Goal: Entertainment & Leisure: Consume media (video, audio)

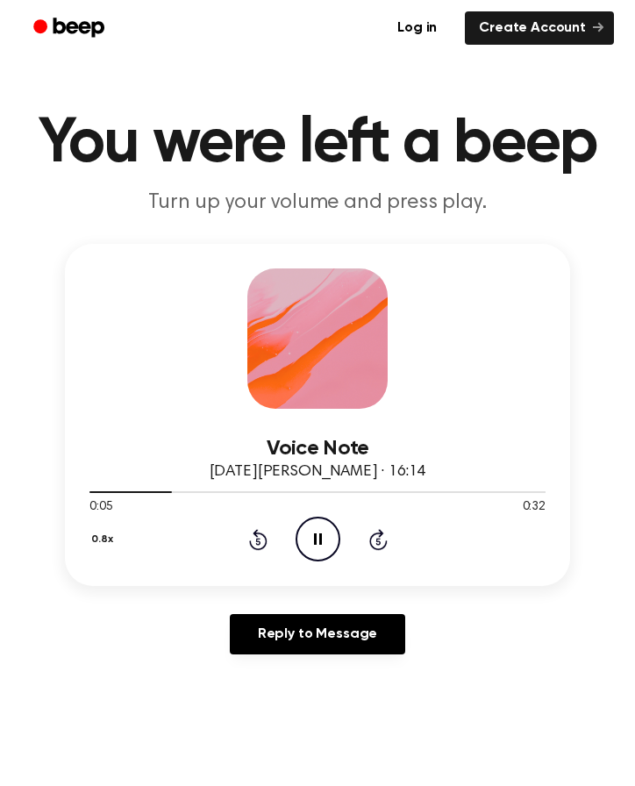
click at [264, 539] on icon "Rewind 5 seconds" at bounding box center [257, 539] width 19 height 23
click at [251, 547] on icon at bounding box center [258, 539] width 18 height 21
click at [257, 545] on icon at bounding box center [257, 541] width 4 height 7
click at [269, 542] on div "0.8x Rewind 5 seconds Play Audio Skip 5 seconds" at bounding box center [318, 539] width 456 height 45
click at [261, 549] on icon at bounding box center [258, 539] width 18 height 21
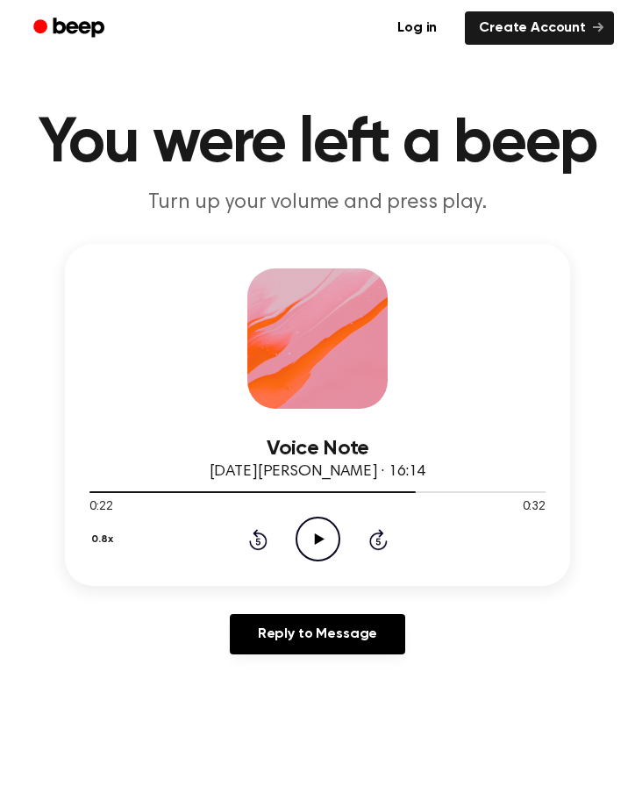
click at [334, 541] on icon "Play Audio" at bounding box center [318, 539] width 45 height 45
click at [310, 545] on icon "Play Audio" at bounding box center [318, 539] width 45 height 45
click at [320, 535] on icon at bounding box center [318, 539] width 8 height 11
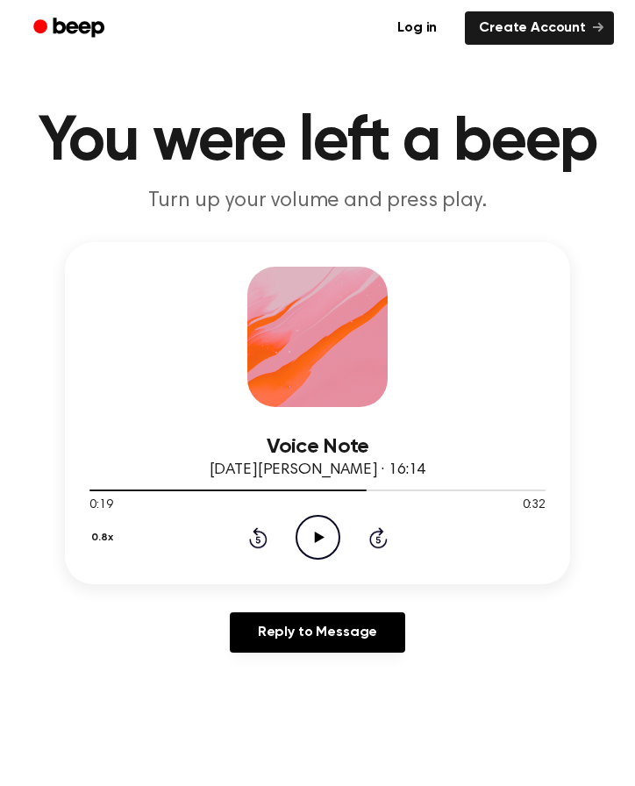
click at [369, 494] on div at bounding box center [318, 490] width 456 height 14
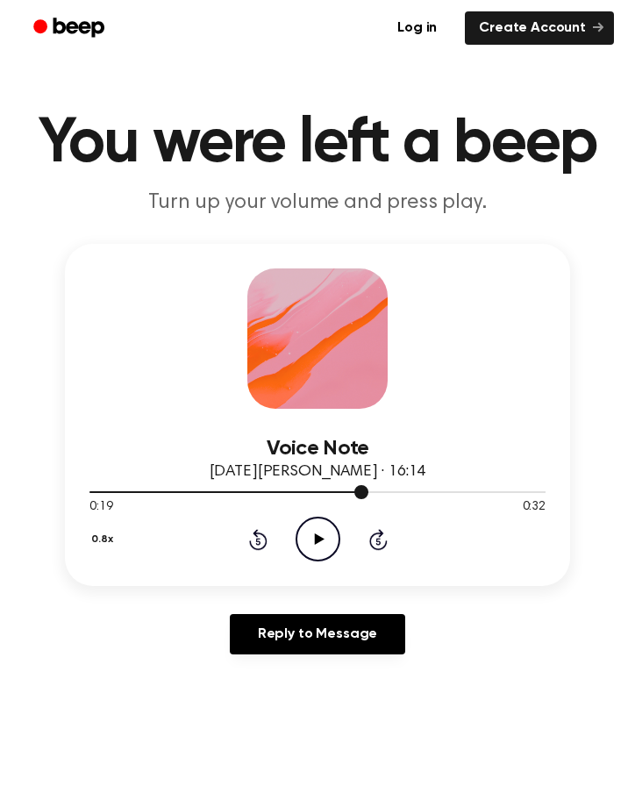
click at [369, 494] on div at bounding box center [318, 492] width 456 height 14
click at [255, 542] on icon "Rewind 5 seconds" at bounding box center [257, 539] width 19 height 23
click at [257, 543] on icon "Rewind 5 seconds" at bounding box center [257, 539] width 19 height 23
click at [266, 547] on icon at bounding box center [258, 539] width 18 height 21
click at [262, 542] on icon "Rewind 5 seconds" at bounding box center [257, 539] width 19 height 23
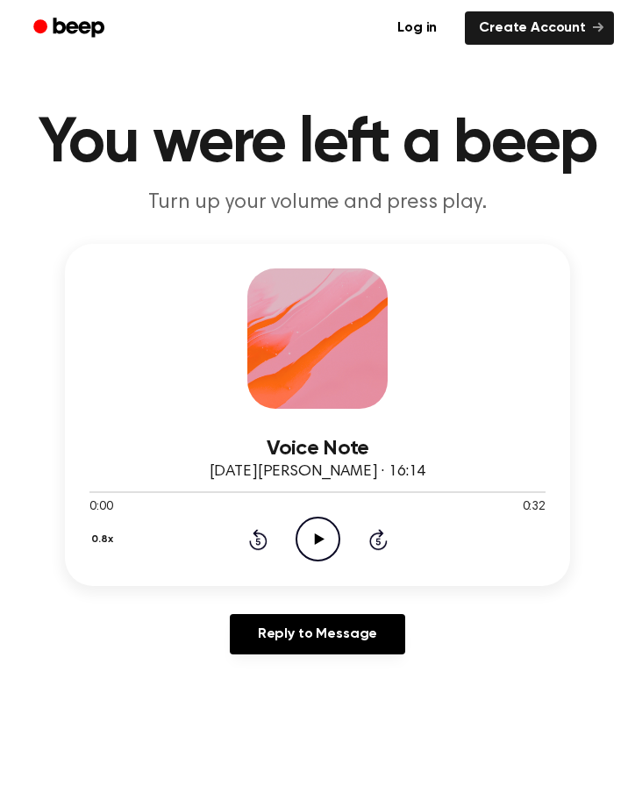
click at [267, 549] on icon "Rewind 5 seconds" at bounding box center [257, 539] width 19 height 23
click at [326, 538] on icon "Play Audio" at bounding box center [318, 539] width 45 height 45
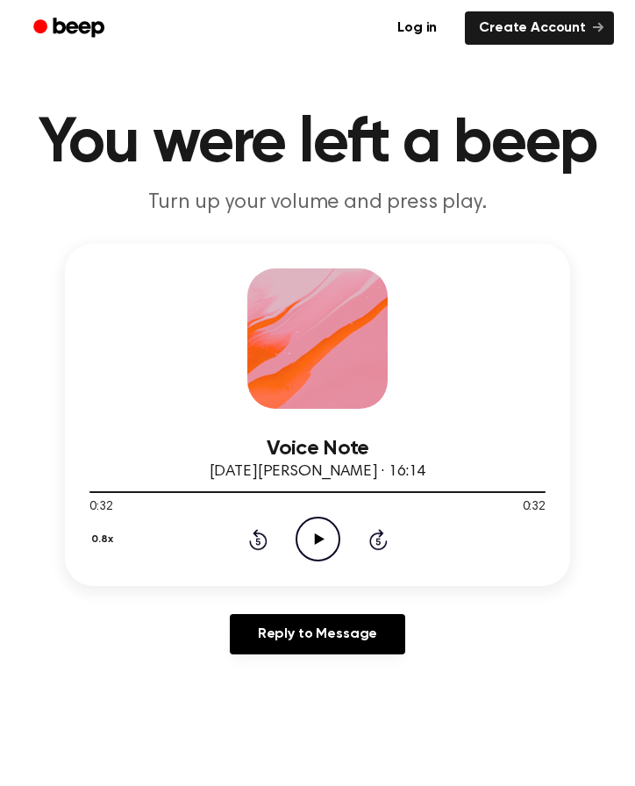
click at [323, 530] on icon "Play Audio" at bounding box center [318, 539] width 45 height 45
click at [324, 545] on icon "Pause Audio" at bounding box center [318, 539] width 45 height 45
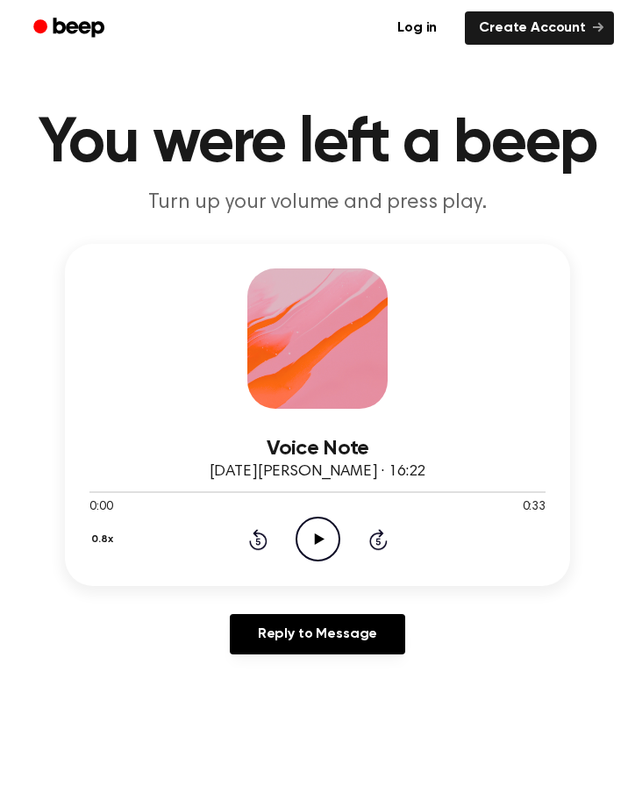
click at [319, 543] on icon "Play Audio" at bounding box center [318, 539] width 45 height 45
click at [260, 543] on icon at bounding box center [257, 541] width 4 height 7
click at [266, 546] on icon at bounding box center [258, 539] width 18 height 21
click at [258, 554] on div "0.8x Rewind 5 seconds Pause Audio Skip 5 seconds" at bounding box center [318, 539] width 456 height 45
click at [260, 546] on icon "Rewind 5 seconds" at bounding box center [257, 539] width 19 height 23
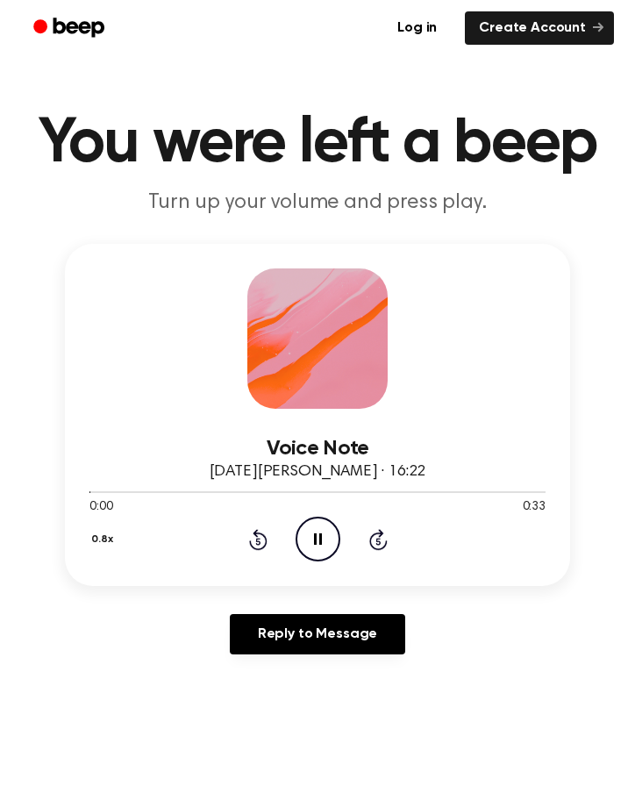
click at [256, 545] on icon "Rewind 5 seconds" at bounding box center [257, 539] width 19 height 23
click at [323, 545] on icon "Pause Audio" at bounding box center [318, 539] width 45 height 45
click at [257, 535] on icon at bounding box center [258, 539] width 18 height 21
click at [323, 550] on icon "Play Audio" at bounding box center [318, 539] width 45 height 45
click at [321, 536] on icon "Play Audio" at bounding box center [318, 539] width 45 height 45
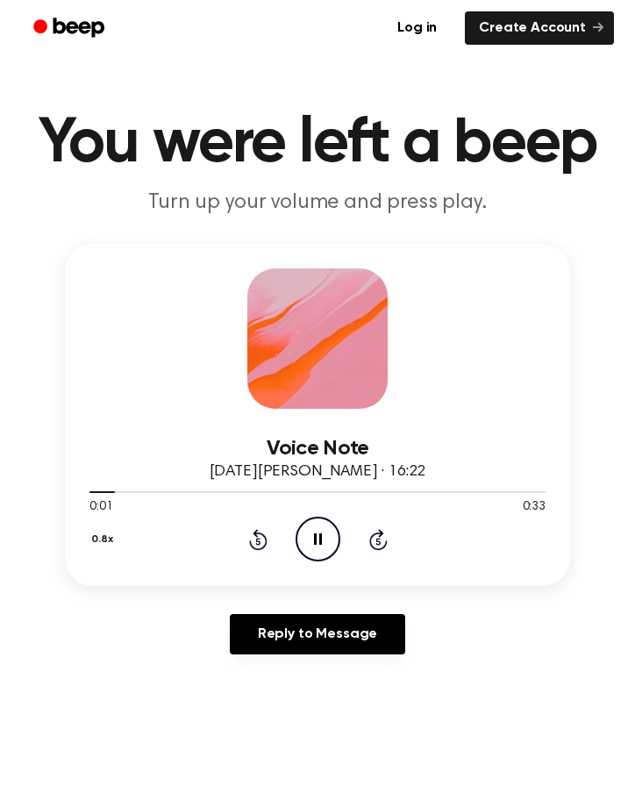
click at [327, 541] on icon "Pause Audio" at bounding box center [318, 539] width 45 height 45
click at [319, 537] on icon at bounding box center [319, 539] width 10 height 11
click at [321, 543] on icon "Play Audio" at bounding box center [318, 539] width 45 height 45
click at [380, 546] on icon "Skip 5 seconds" at bounding box center [378, 539] width 19 height 23
click at [383, 545] on icon "Skip 5 seconds" at bounding box center [378, 539] width 19 height 23
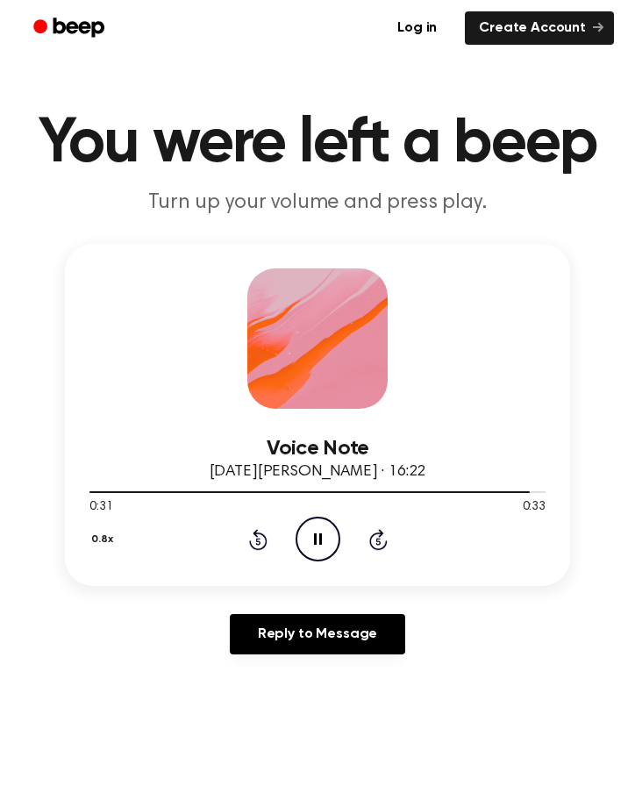
click at [319, 542] on icon at bounding box center [318, 539] width 8 height 11
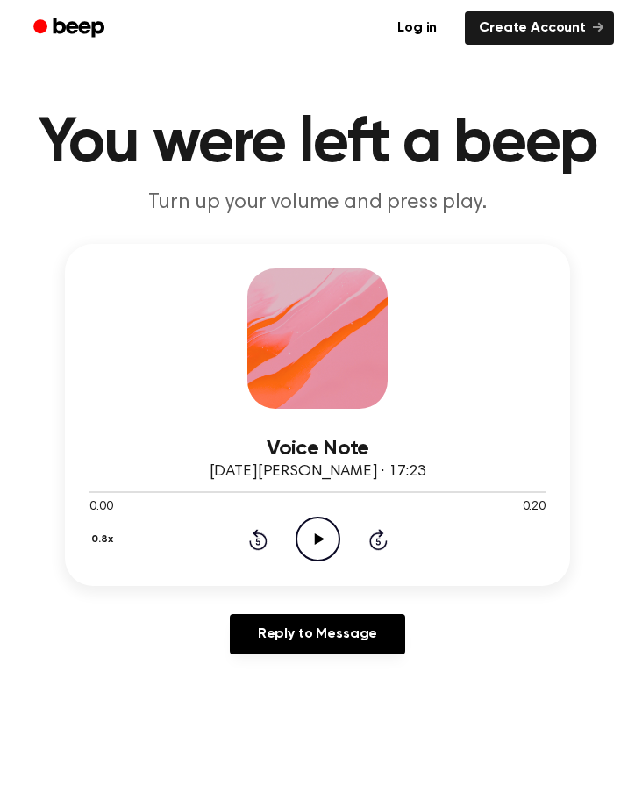
click at [325, 536] on icon "Play Audio" at bounding box center [318, 539] width 45 height 45
click at [319, 537] on icon at bounding box center [319, 539] width 10 height 11
click at [327, 547] on icon "Pause Audio" at bounding box center [318, 539] width 45 height 45
click at [251, 548] on icon "Rewind 5 seconds" at bounding box center [257, 539] width 19 height 23
click at [327, 535] on icon "Play Audio" at bounding box center [318, 539] width 45 height 45
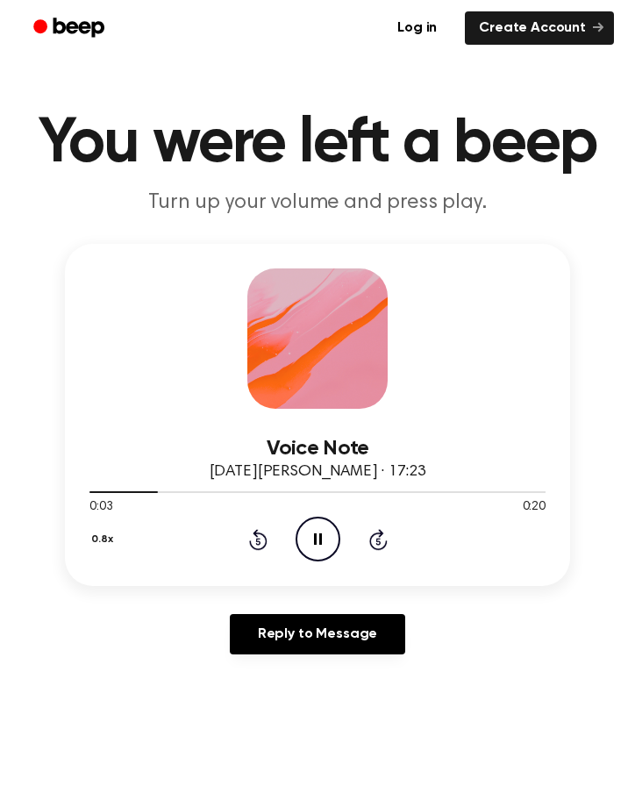
click at [329, 535] on icon "Pause Audio" at bounding box center [318, 539] width 45 height 45
click at [318, 549] on icon "Play Audio" at bounding box center [318, 539] width 45 height 45
click at [319, 540] on icon at bounding box center [318, 539] width 8 height 11
click at [323, 537] on icon "Play Audio" at bounding box center [318, 539] width 45 height 45
click at [319, 545] on icon "Pause Audio" at bounding box center [318, 539] width 45 height 45
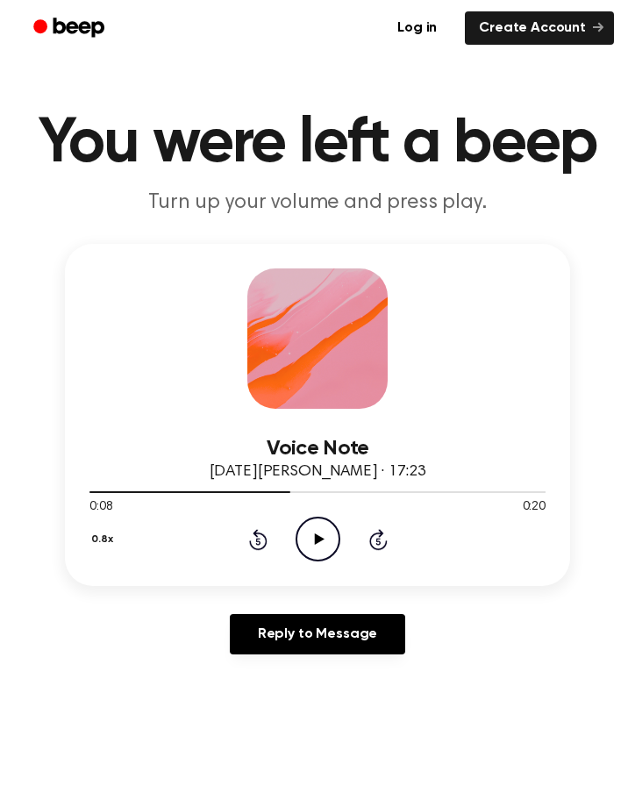
click at [266, 534] on icon "Rewind 5 seconds" at bounding box center [257, 539] width 19 height 23
click at [327, 536] on icon "Play Audio" at bounding box center [318, 539] width 45 height 45
click at [318, 536] on icon "Pause Audio" at bounding box center [318, 539] width 45 height 45
click at [321, 535] on icon "Play Audio" at bounding box center [318, 539] width 45 height 45
click at [319, 535] on icon at bounding box center [318, 539] width 8 height 11
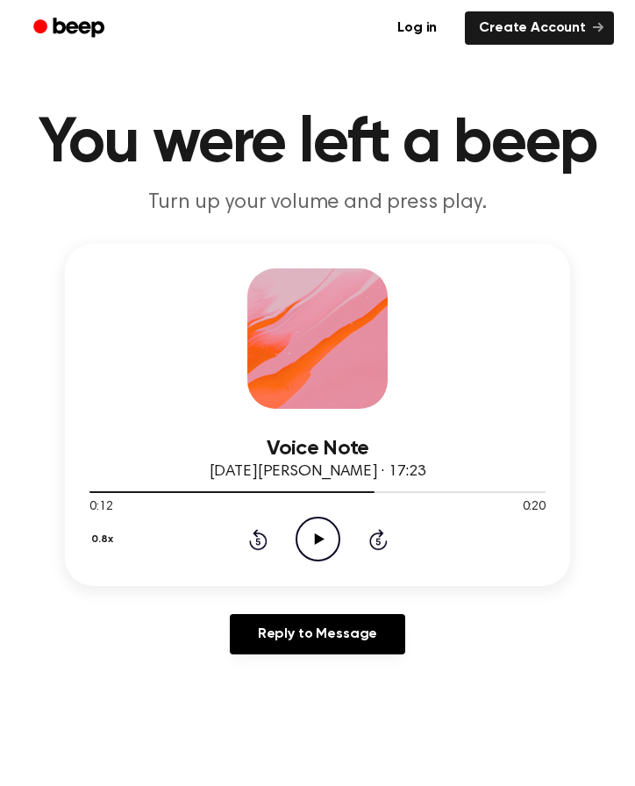
scroll to position [1, 0]
